Goal: Communication & Community: Answer question/provide support

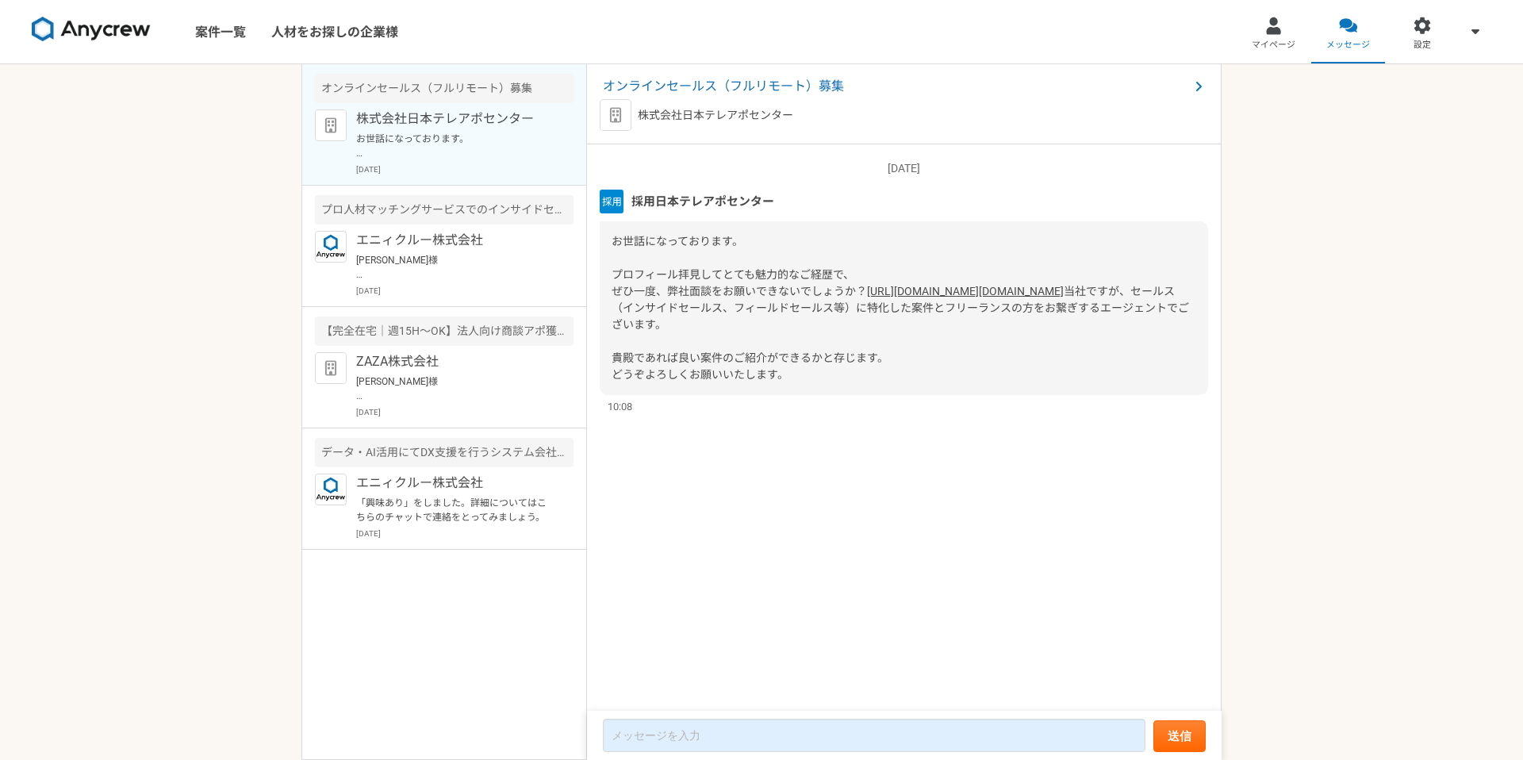
click at [867, 297] on link "[URL][DOMAIN_NAME][DOMAIN_NAME]" at bounding box center [965, 291] width 197 height 13
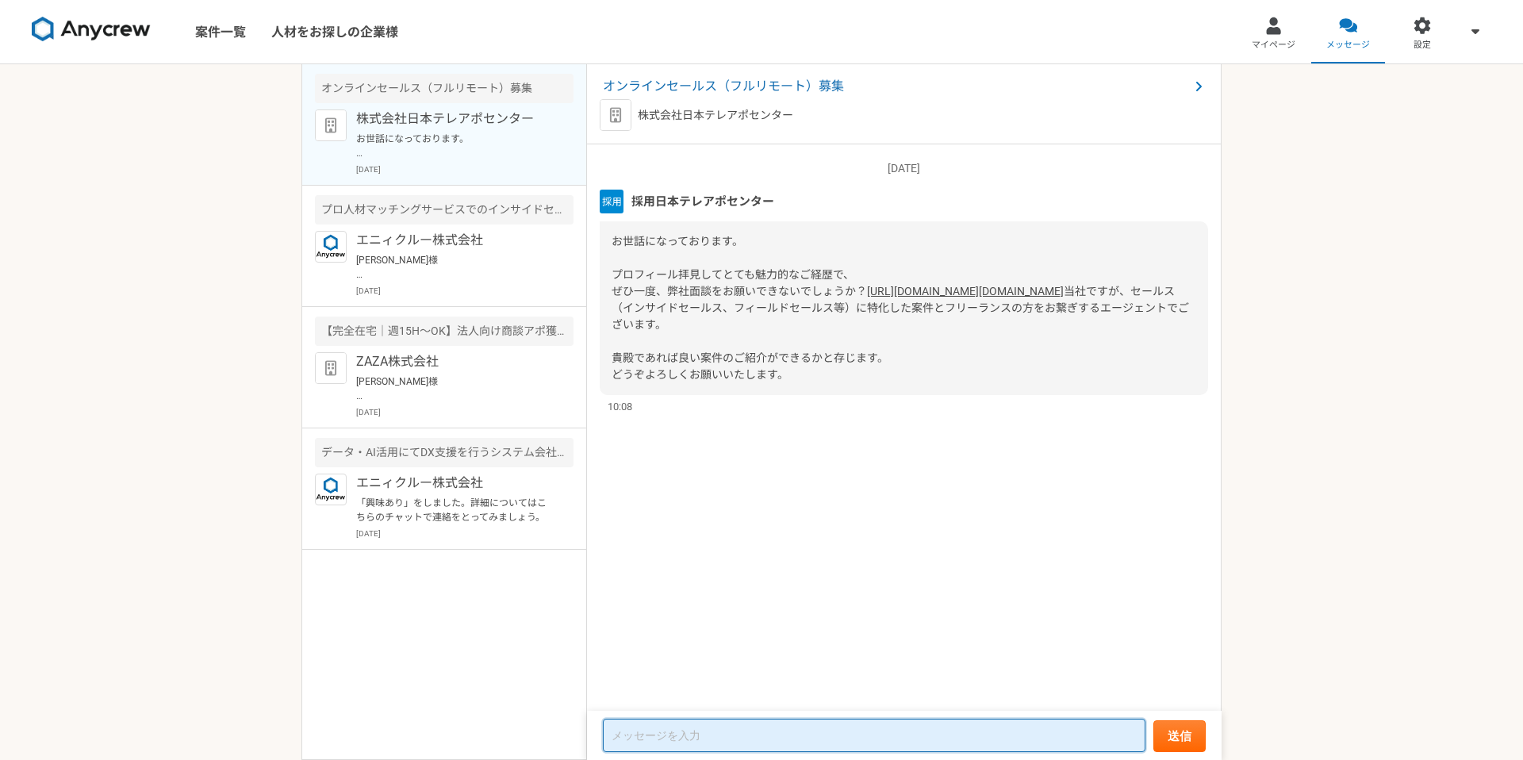
click at [759, 736] on textarea at bounding box center [874, 735] width 543 height 33
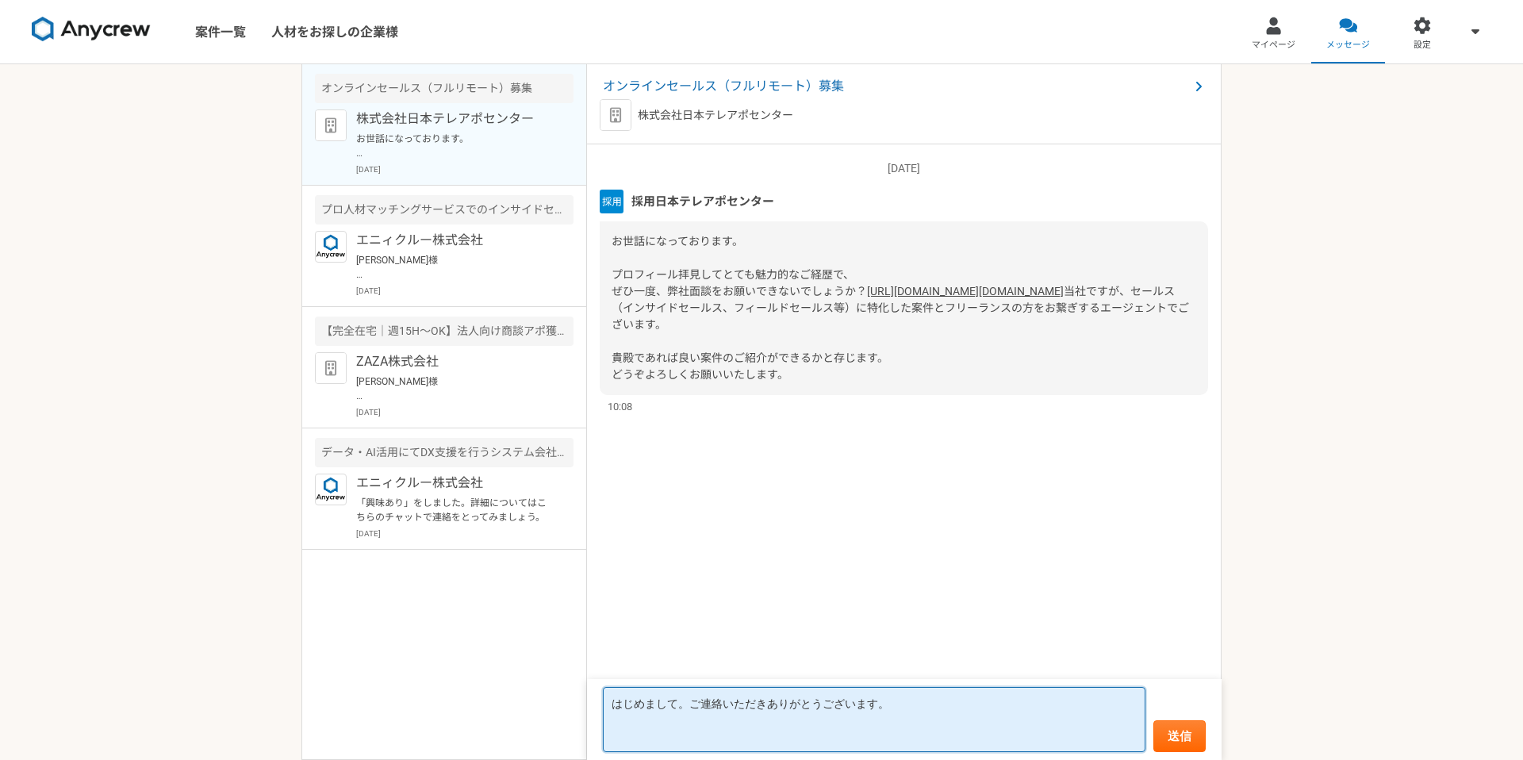
click at [693, 708] on textarea "はじめまして。ご連絡いただきありがとうございます。" at bounding box center [874, 719] width 543 height 65
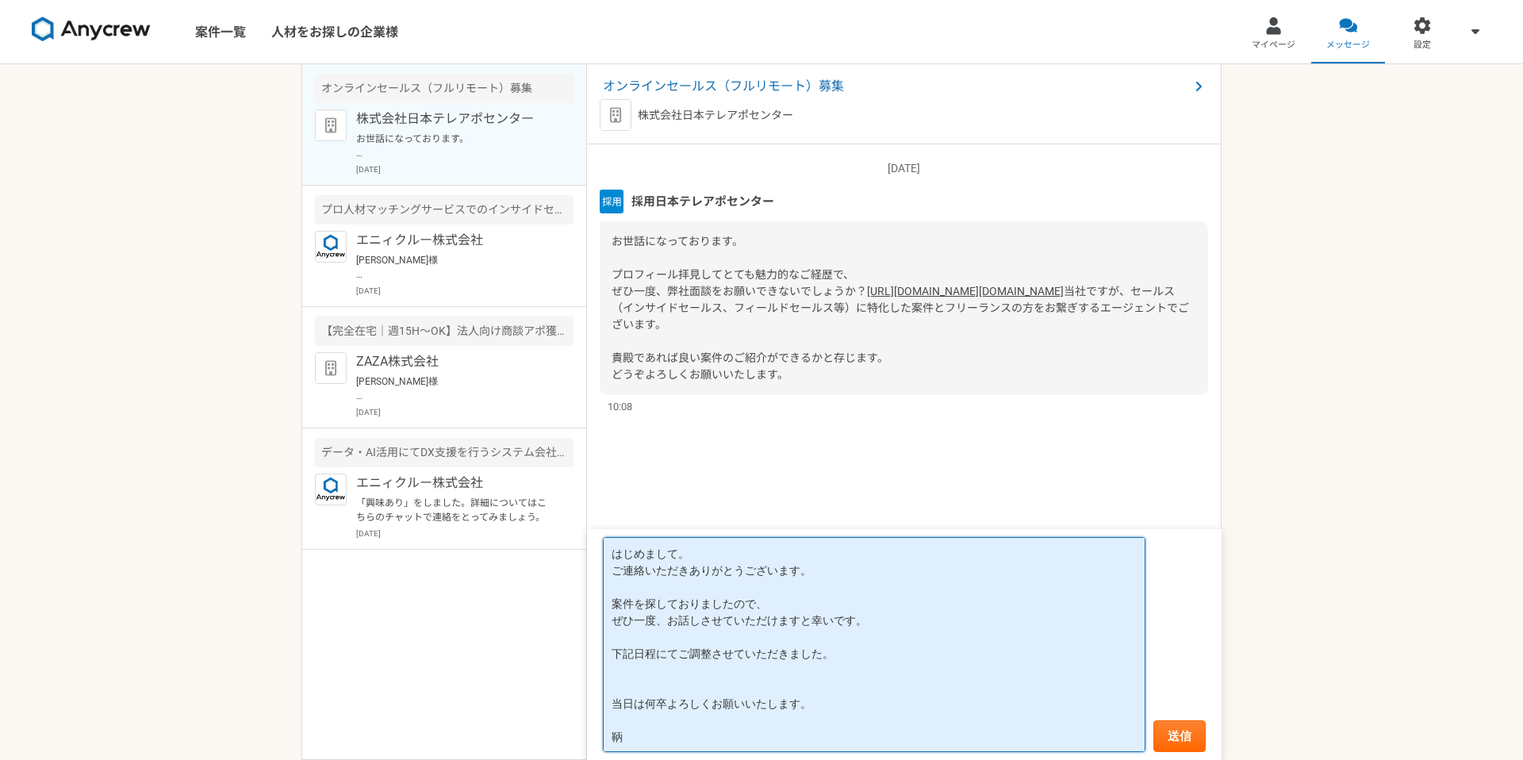
paste textarea "[DATE]　18:00 - 18:30"
type textarea "はじめまして。 ご連絡いただきありがとうございます。 案件を探しておりましたので、 ぜひ一度、お話しさせていただけますと幸いです。 下記日程にてご調整させてい…"
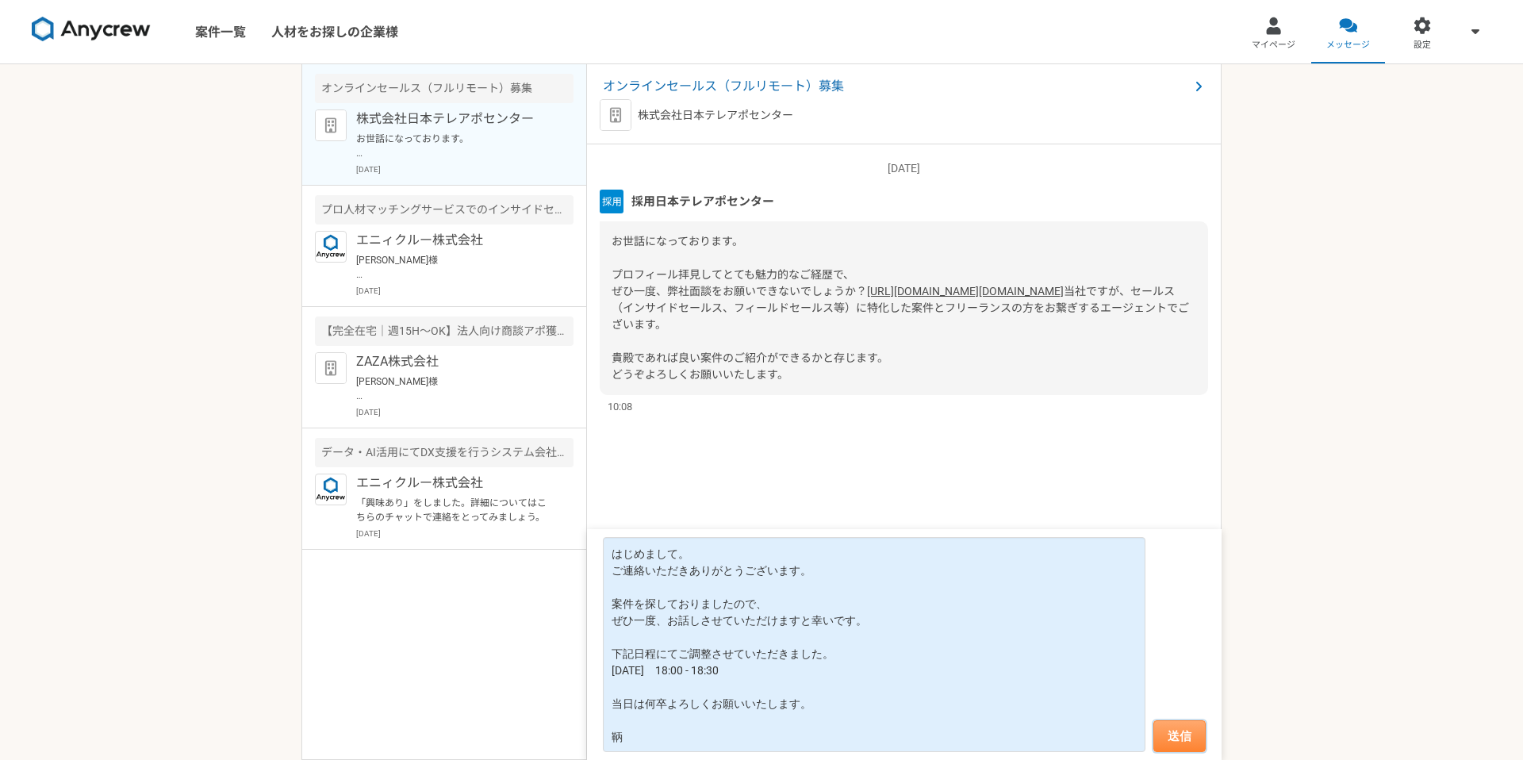
click at [1188, 728] on button "送信" at bounding box center [1179, 736] width 52 height 32
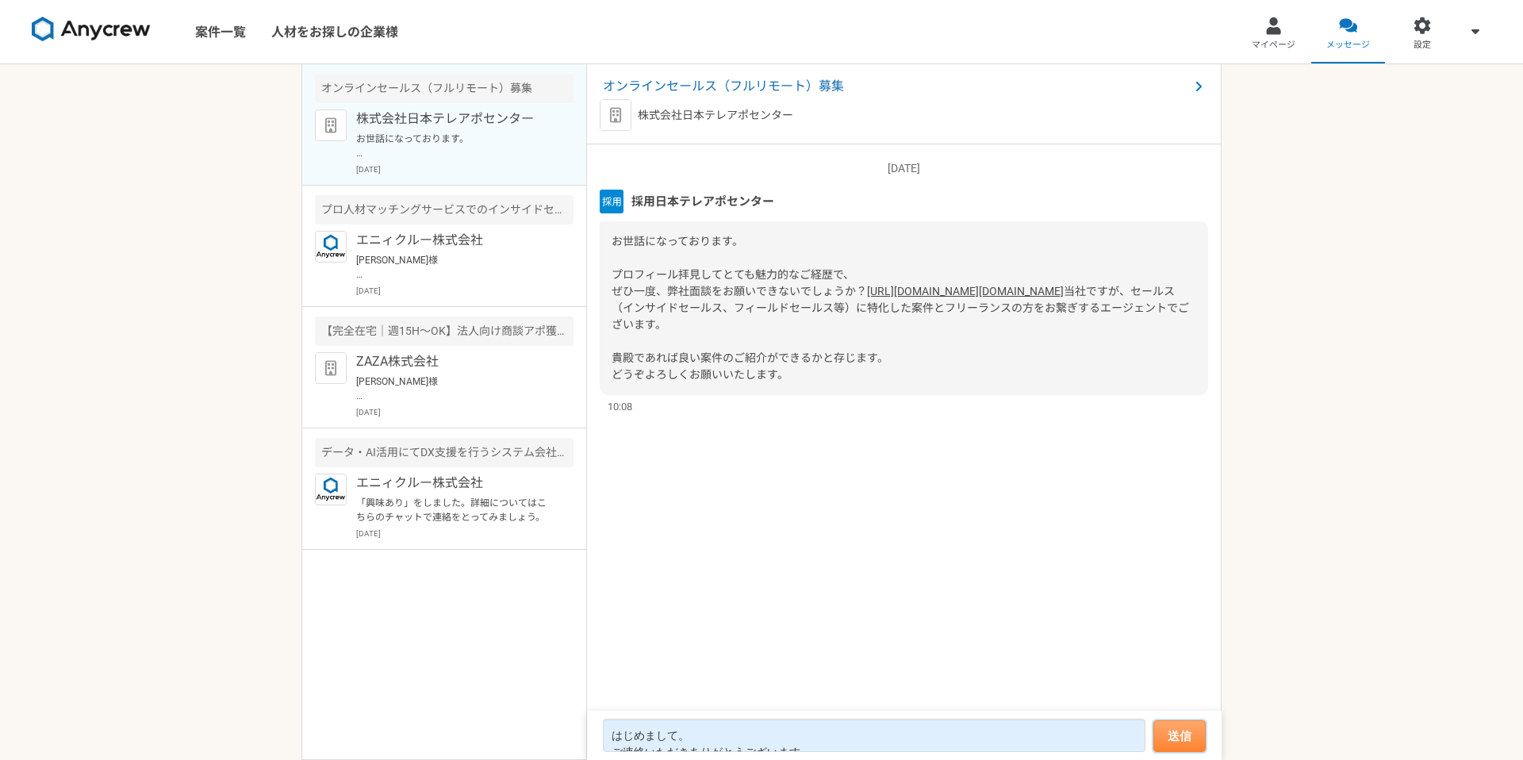
scroll to position [38, 0]
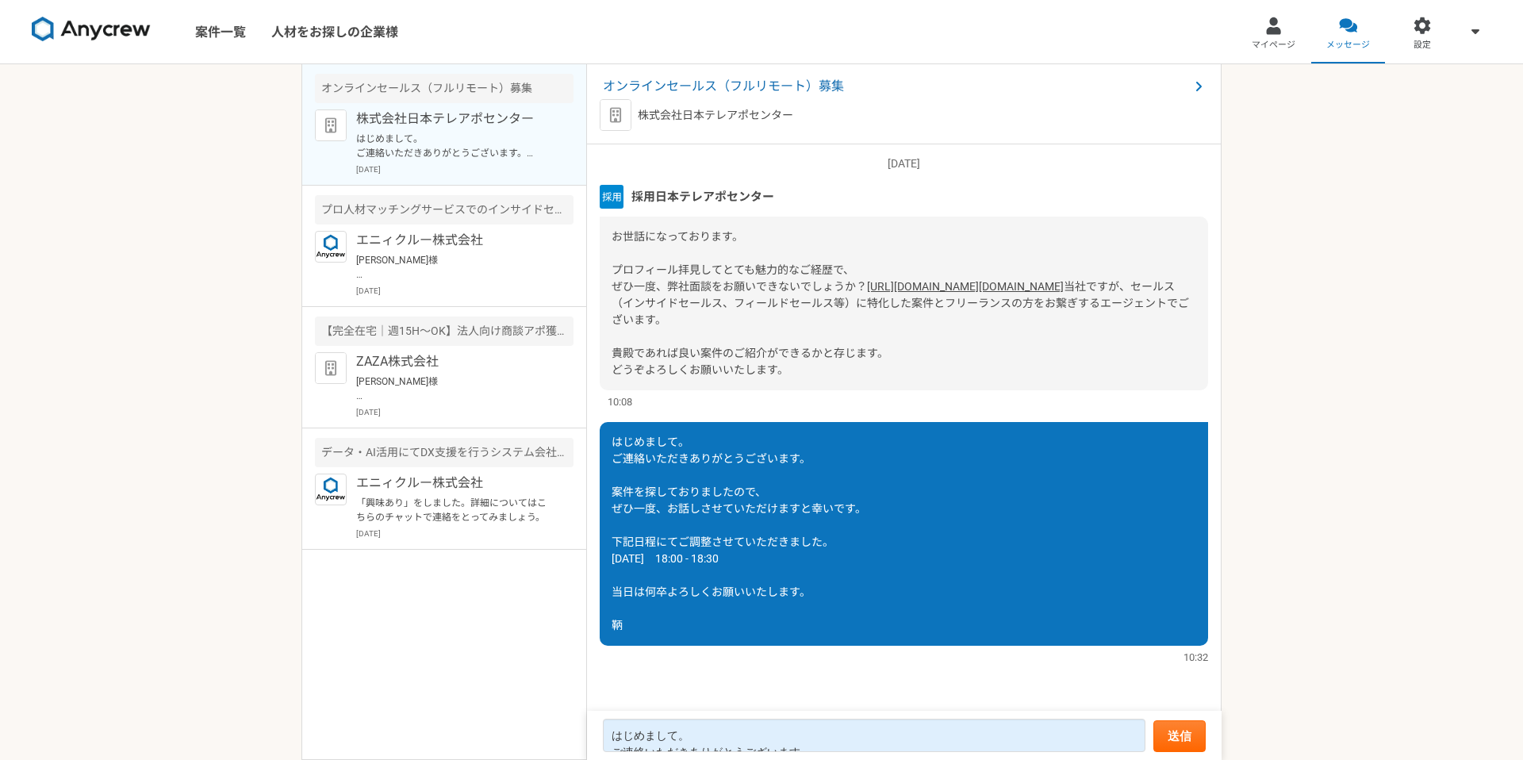
click at [670, 188] on span "採用日本テレアポセンター" at bounding box center [702, 196] width 143 height 17
click at [610, 185] on img at bounding box center [612, 197] width 24 height 24
click at [644, 188] on span "採用日本テレアポセンター" at bounding box center [702, 196] width 143 height 17
click at [673, 117] on p "株式会社日本テレアポセンター" at bounding box center [715, 115] width 155 height 17
click at [639, 90] on span "オンラインセールス（フルリモート）募集" at bounding box center [896, 86] width 586 height 19
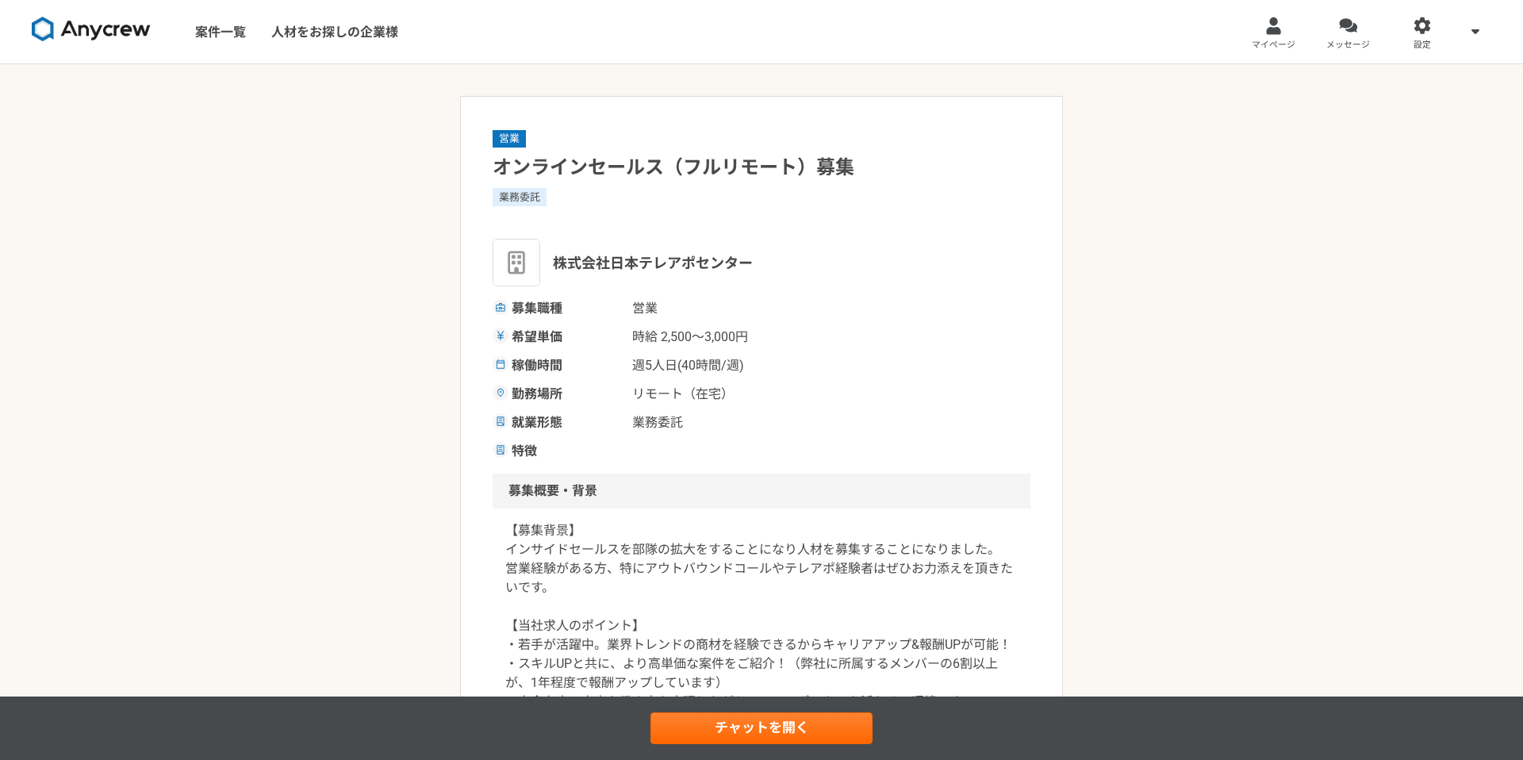
click at [116, 30] on img at bounding box center [91, 29] width 119 height 25
